Goal: Task Accomplishment & Management: Manage account settings

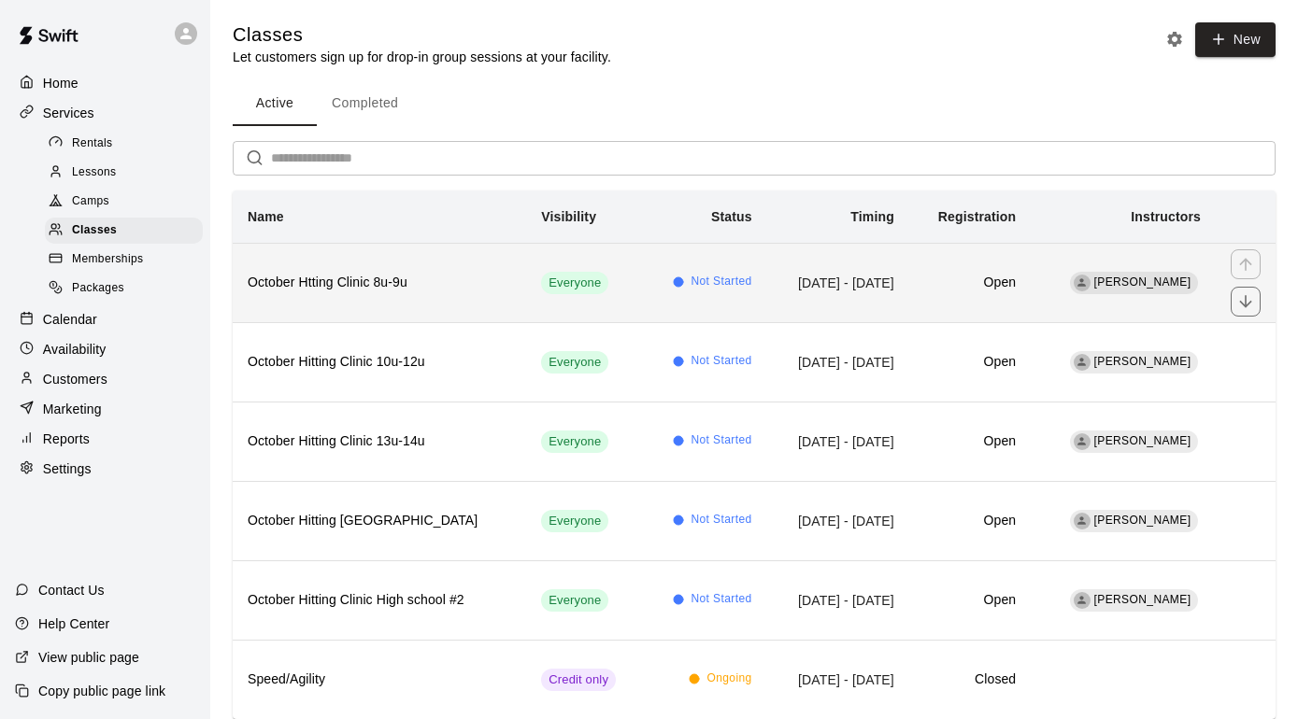
click at [973, 286] on h6 "Open" at bounding box center [970, 283] width 92 height 21
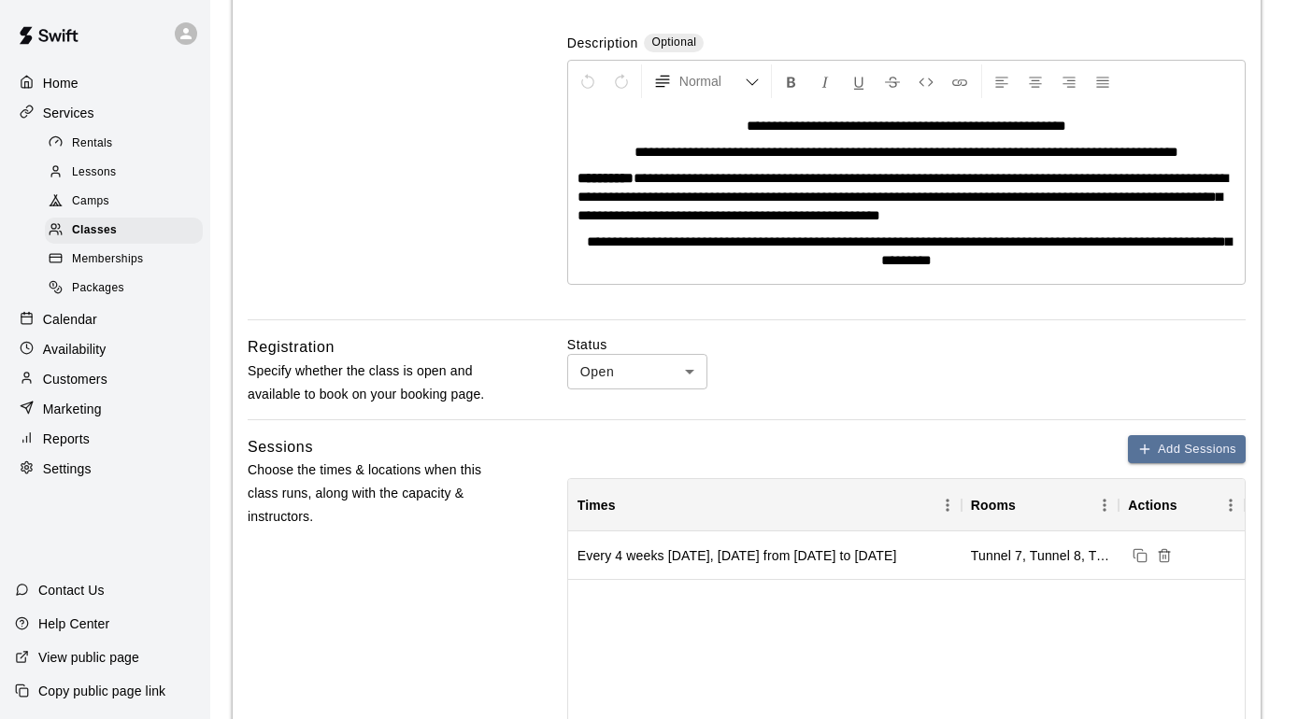
scroll to position [344, 0]
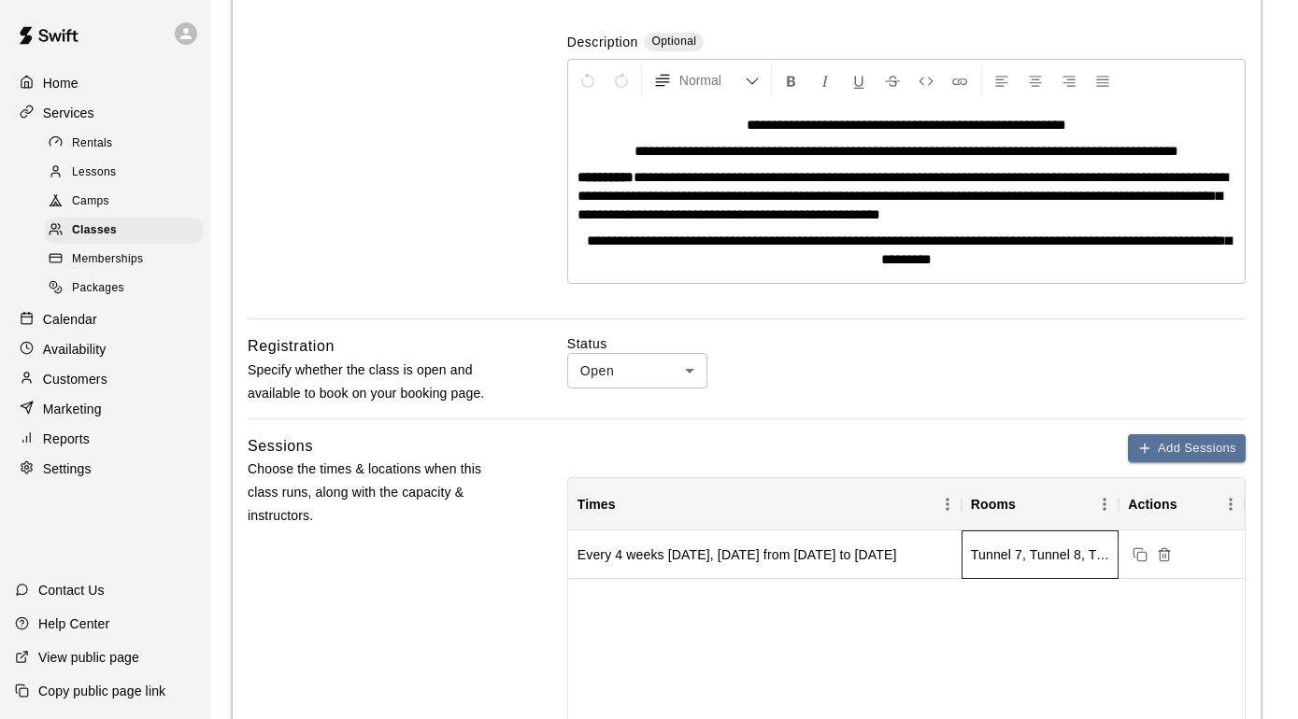
click at [1011, 560] on div "Tunnel 7, Tunnel 8, Tunnel 9" at bounding box center [1040, 555] width 138 height 19
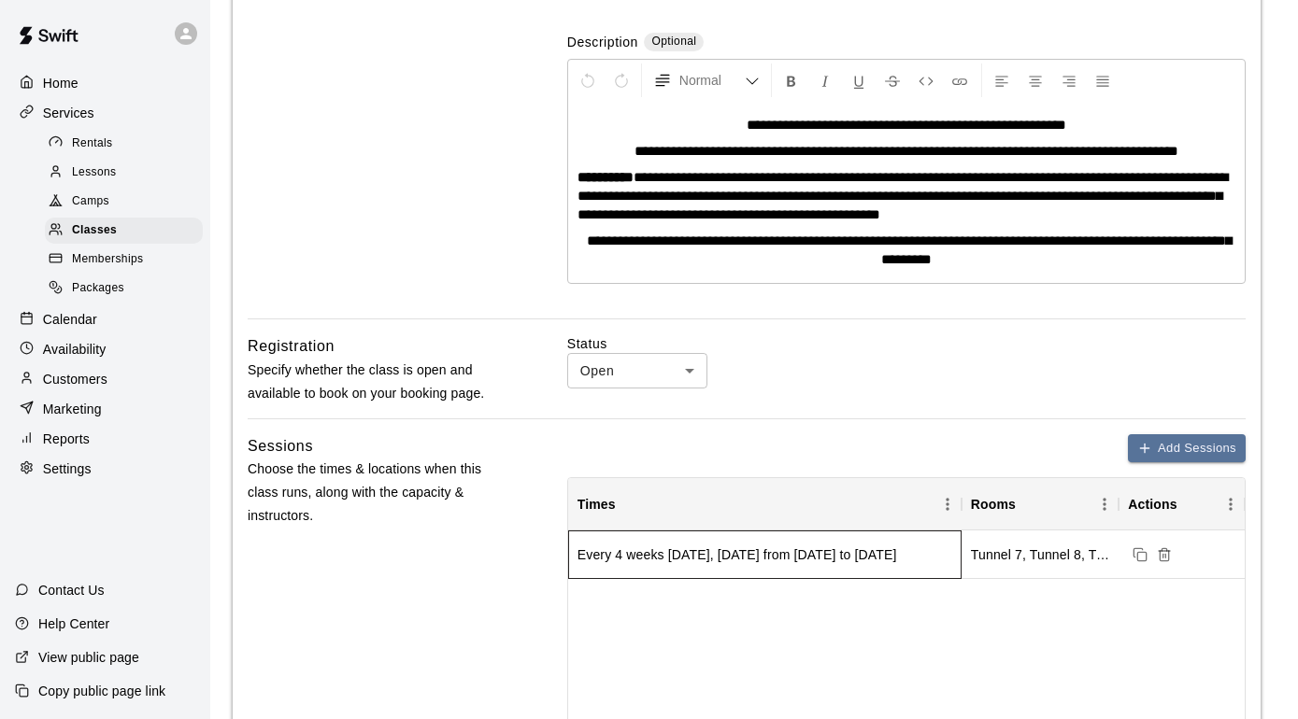
click at [854, 559] on div "Every 4 weeks [DATE], [DATE] from [DATE] to [DATE]" at bounding box center [737, 555] width 320 height 19
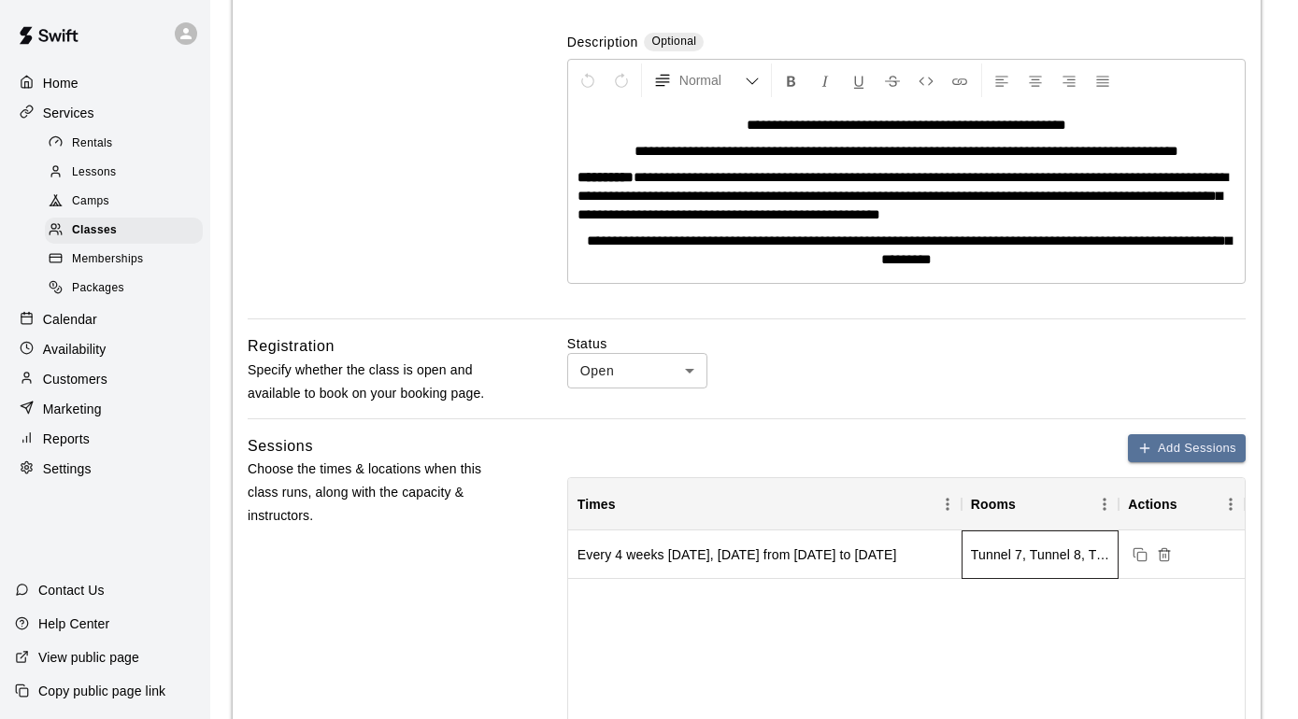
click at [1030, 561] on div "Tunnel 7, Tunnel 8, Tunnel 9" at bounding box center [1040, 555] width 138 height 19
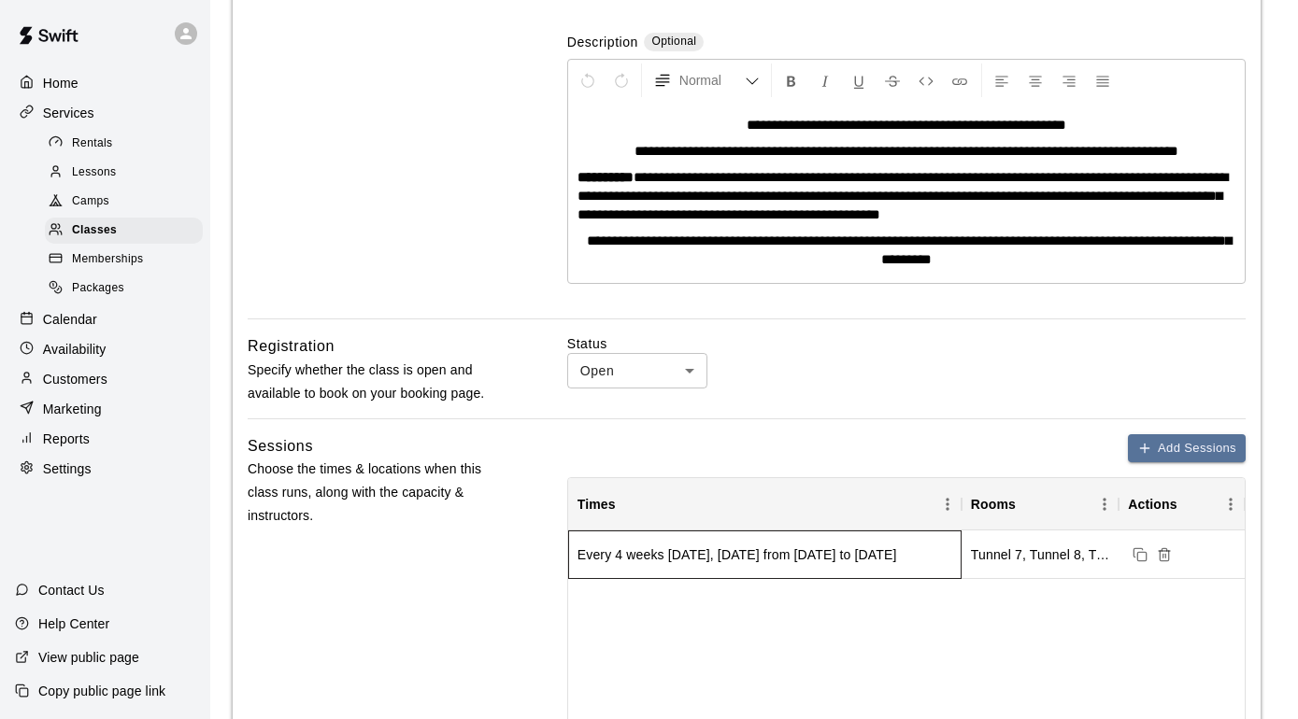
click at [886, 555] on div "Every 4 weeks [DATE], [DATE] from [DATE] to [DATE]" at bounding box center [737, 555] width 320 height 19
click at [873, 466] on div "Add Sessions Times Rooms Actions Every 4 weeks [DATE], [DATE] from [DATE] to [D…" at bounding box center [906, 643] width 678 height 418
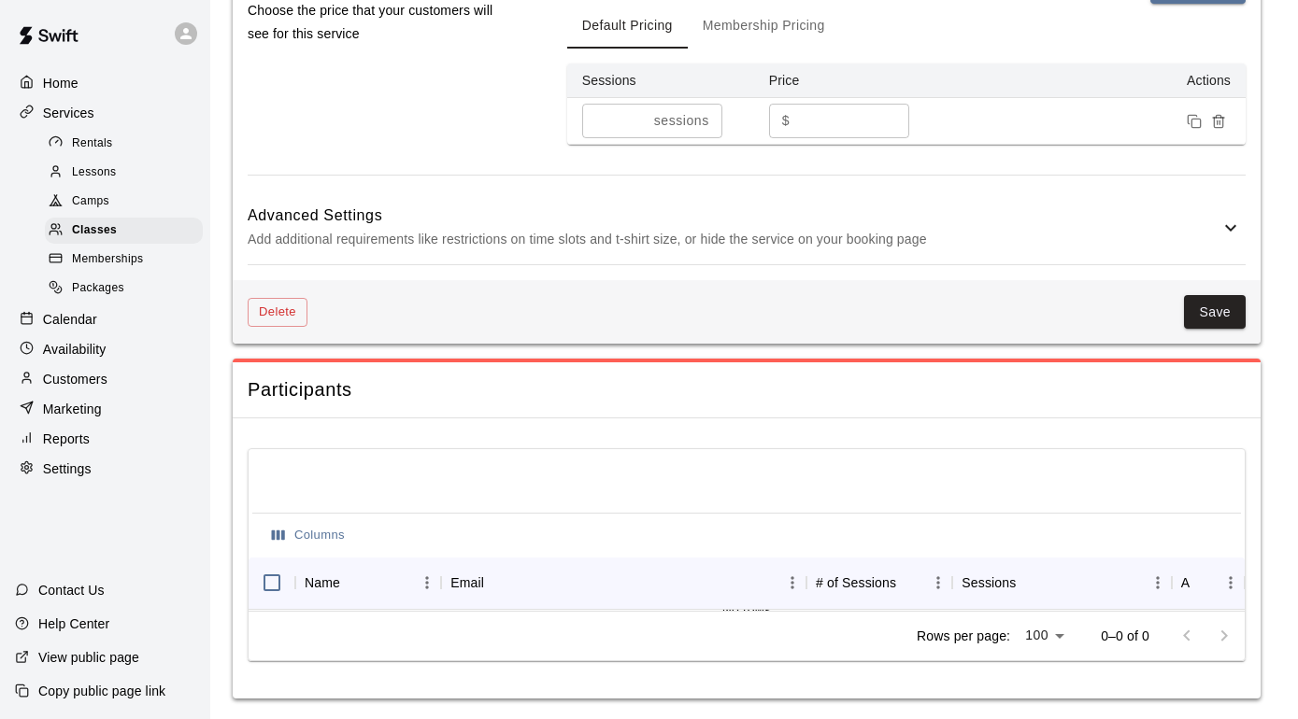
scroll to position [1265, 0]
click at [1232, 316] on button "Save" at bounding box center [1215, 313] width 62 height 35
